Goal: Transaction & Acquisition: Book appointment/travel/reservation

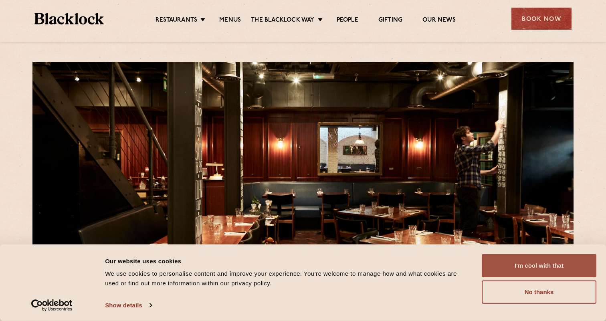
drag, startPoint x: 481, startPoint y: 8, endPoint x: 506, endPoint y: 265, distance: 257.8
click at [506, 265] on button "I'm cool with that" at bounding box center [539, 265] width 115 height 23
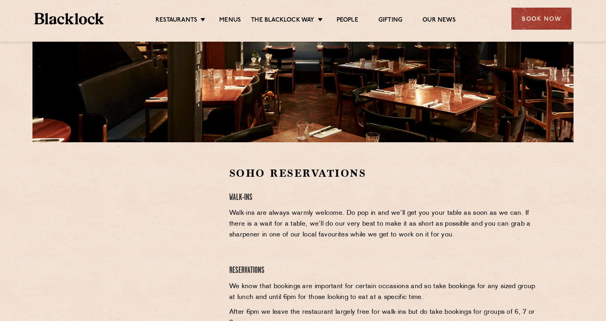
scroll to position [140, 0]
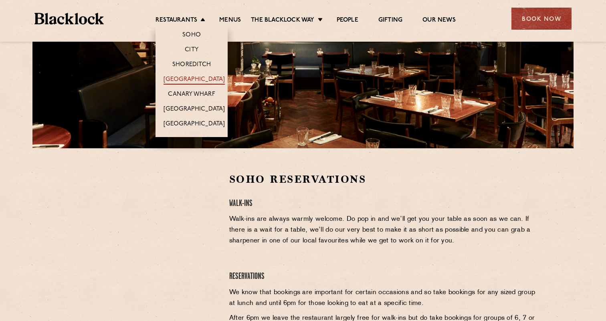
click at [190, 77] on link "[GEOGRAPHIC_DATA]" at bounding box center [194, 80] width 61 height 9
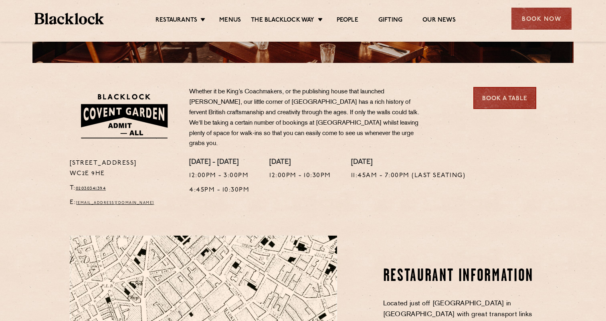
scroll to position [225, 0]
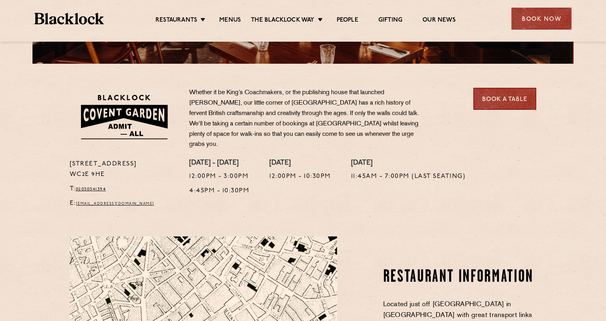
click at [507, 96] on link "Book a Table" at bounding box center [505, 99] width 63 height 22
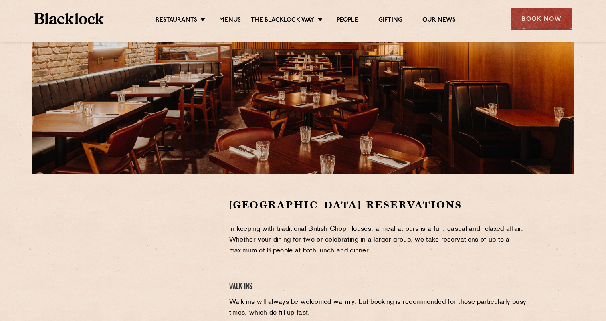
scroll to position [111, 0]
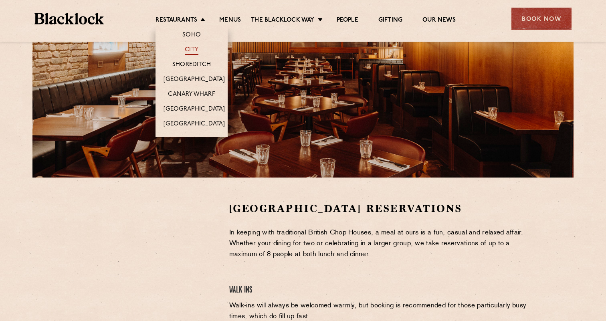
click at [192, 47] on link "City" at bounding box center [192, 50] width 14 height 9
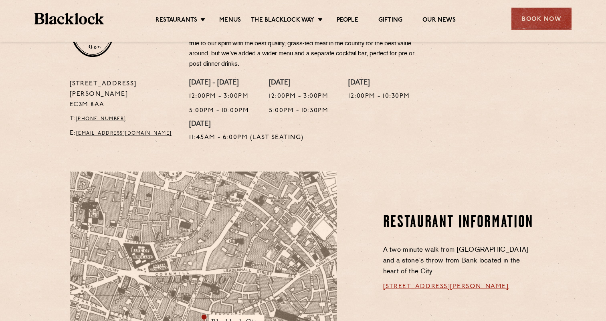
scroll to position [213, 0]
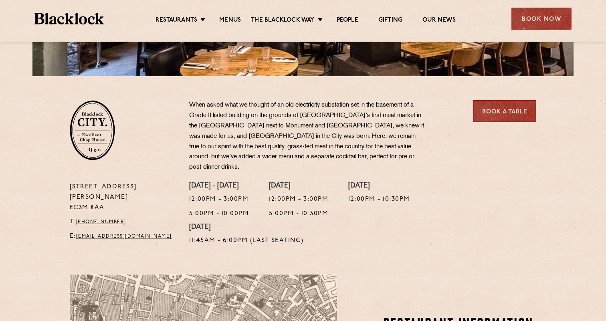
click at [514, 110] on link "Book a Table" at bounding box center [505, 111] width 63 height 22
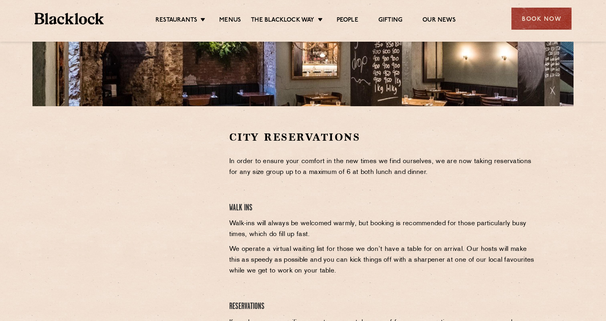
scroll to position [214, 0]
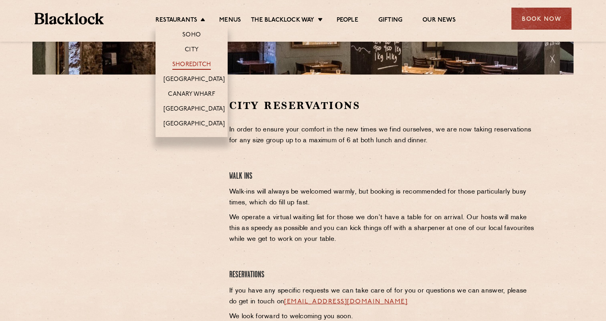
click at [201, 61] on link "Shoreditch" at bounding box center [191, 65] width 38 height 9
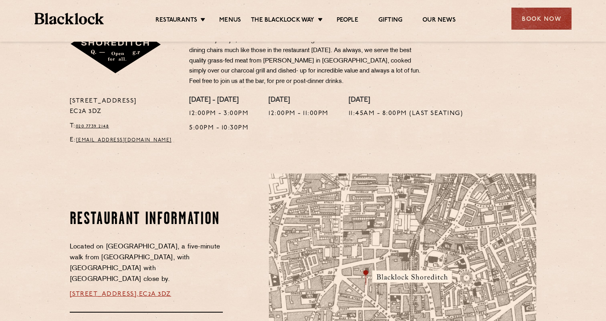
scroll to position [299, 0]
click at [521, 17] on div "Book Now" at bounding box center [542, 19] width 60 height 22
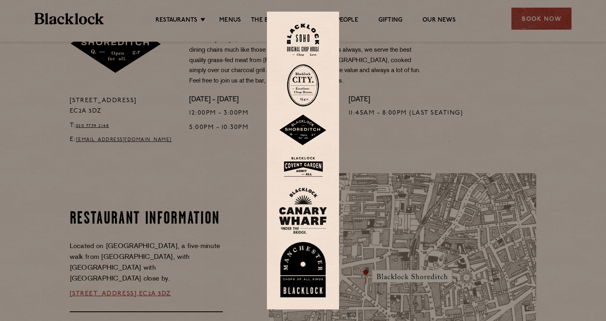
click at [494, 76] on div at bounding box center [303, 160] width 606 height 321
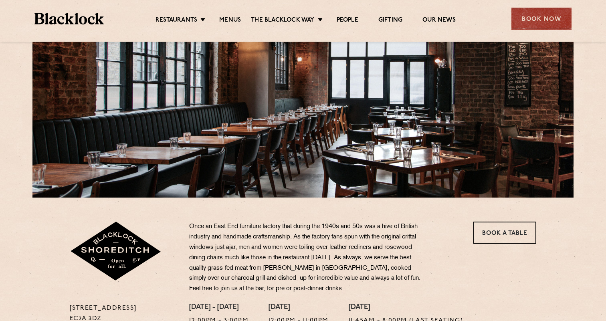
scroll to position [59, 0]
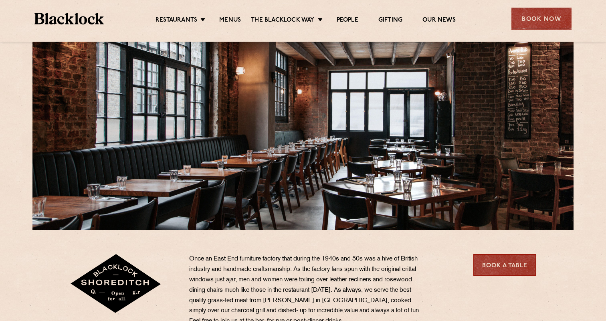
click at [532, 263] on link "Book a Table" at bounding box center [505, 265] width 63 height 22
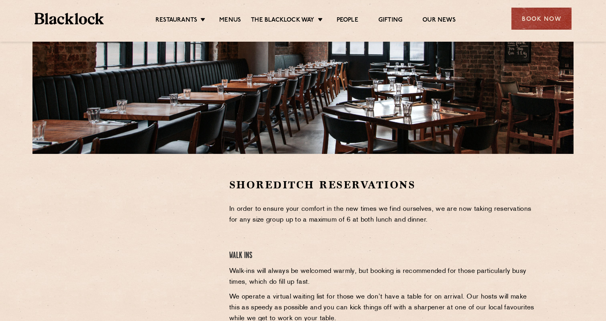
scroll to position [153, 0]
